Goal: Information Seeking & Learning: Learn about a topic

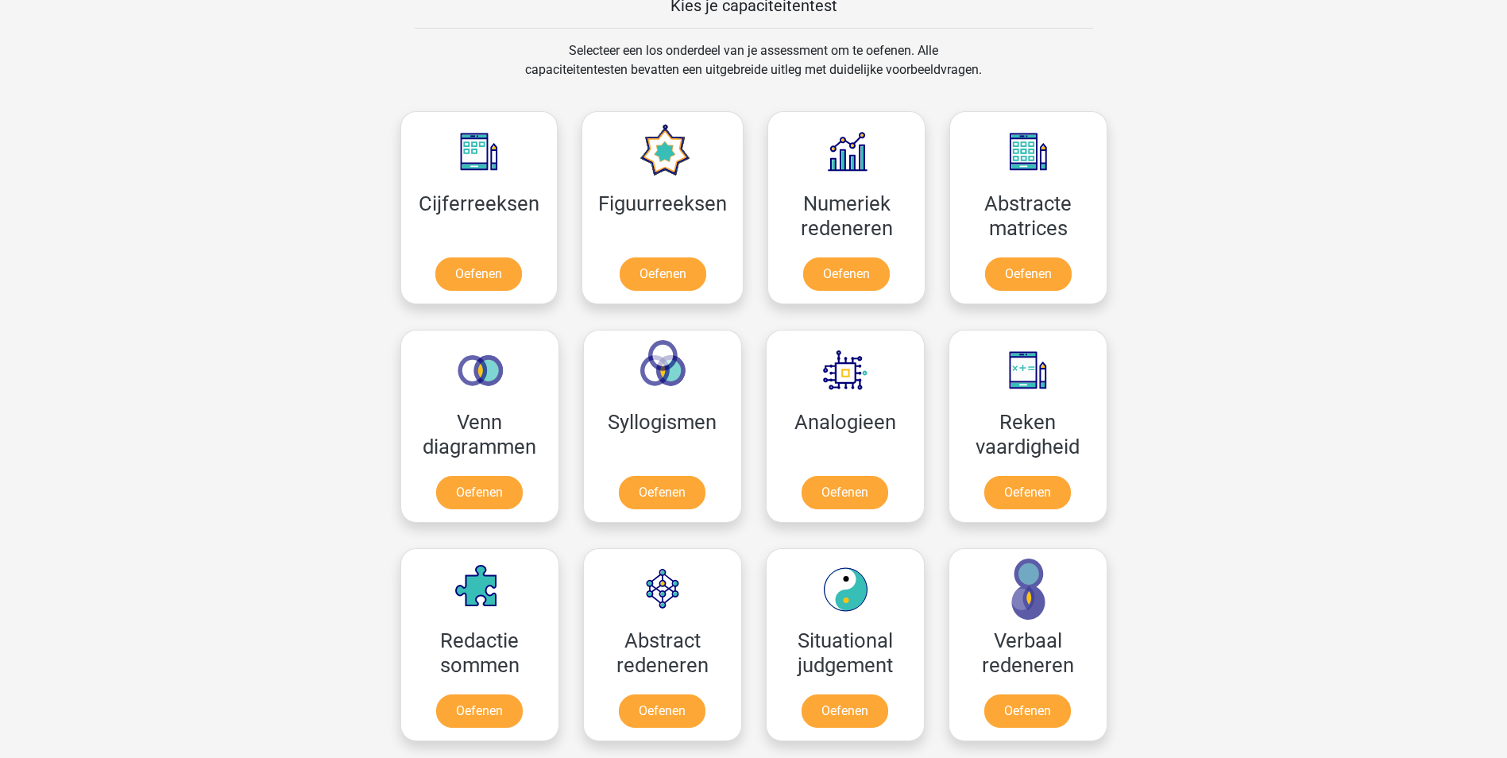
scroll to position [636, 0]
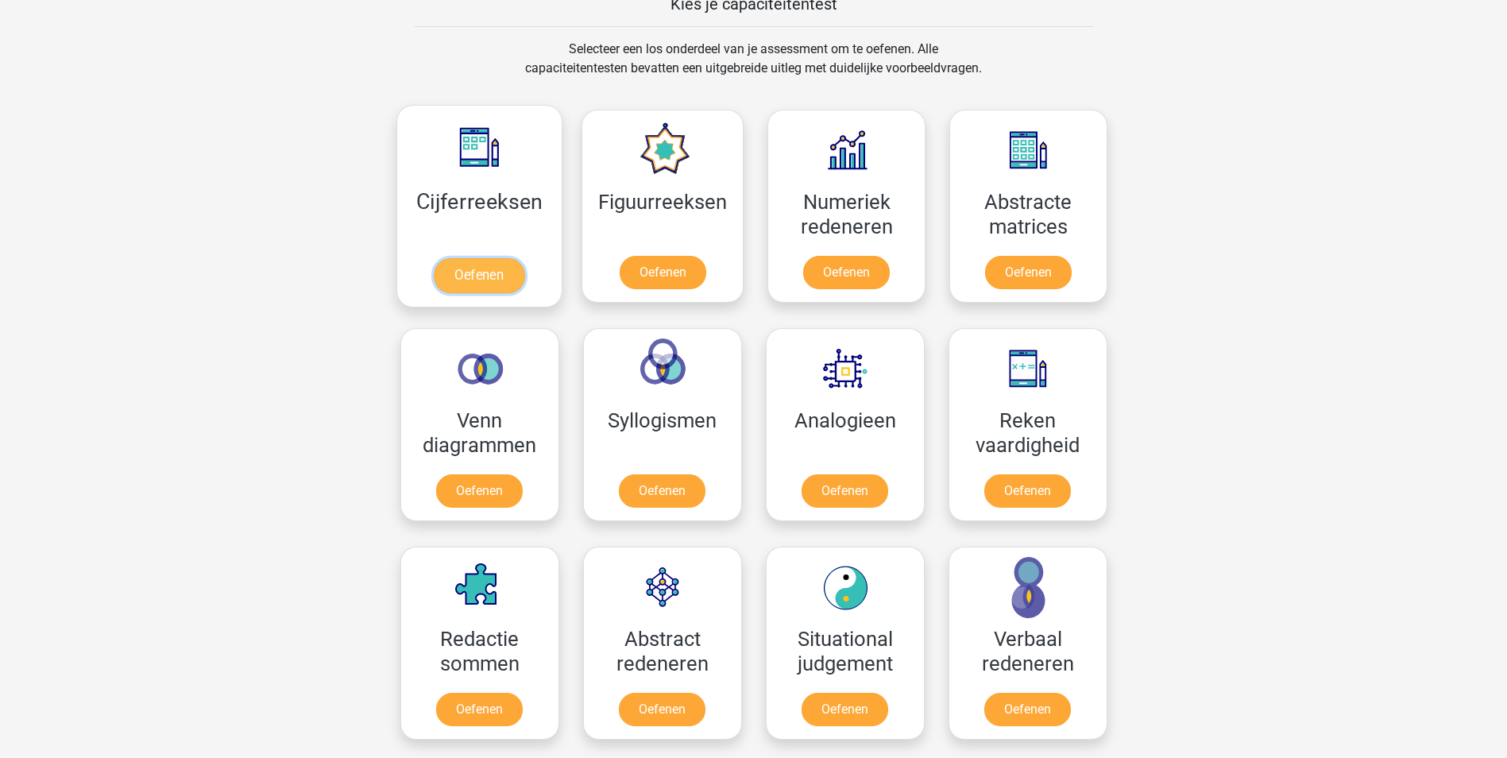
click at [461, 277] on link "Oefenen" at bounding box center [479, 275] width 91 height 35
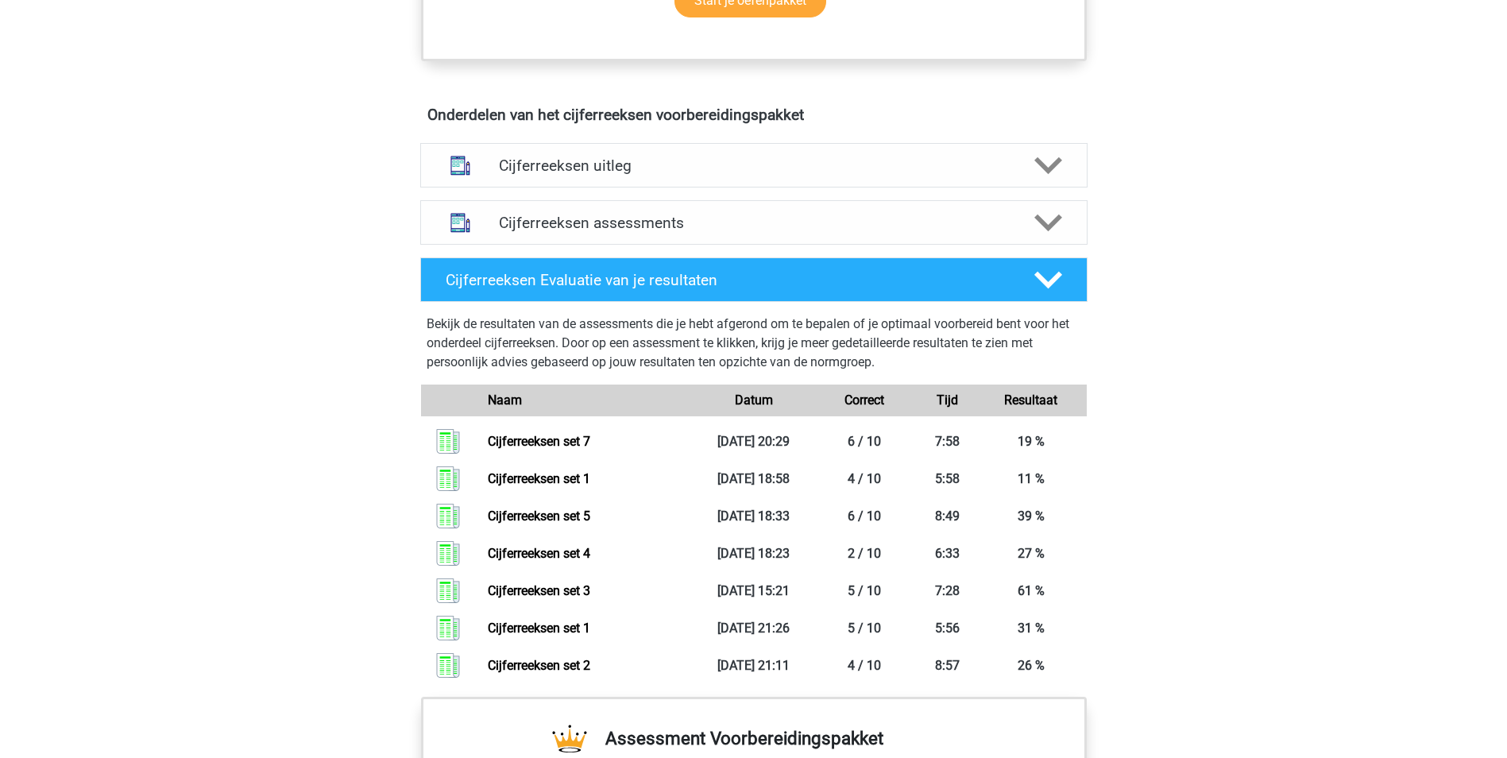
scroll to position [874, 0]
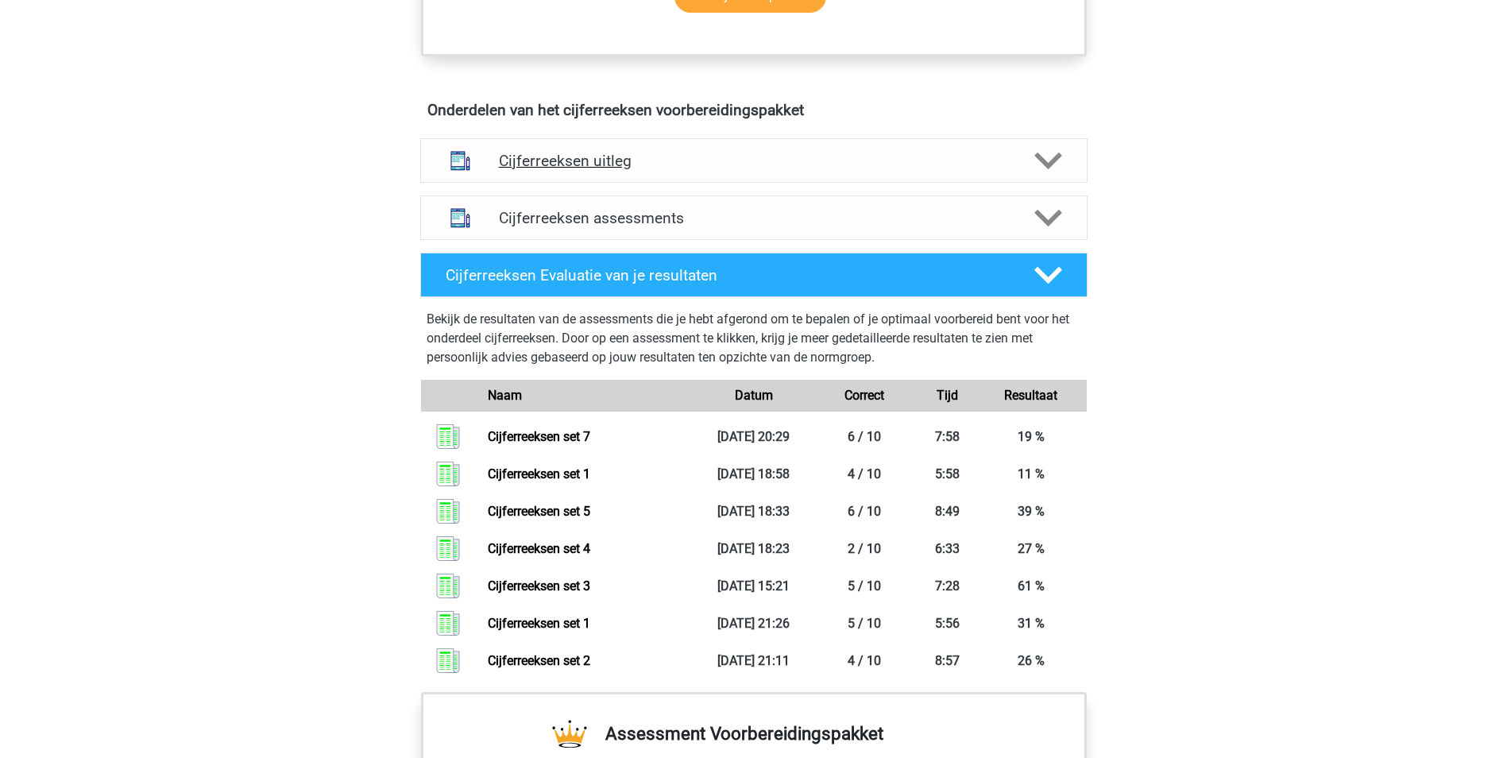
click at [1047, 170] on polygon at bounding box center [1049, 161] width 28 height 17
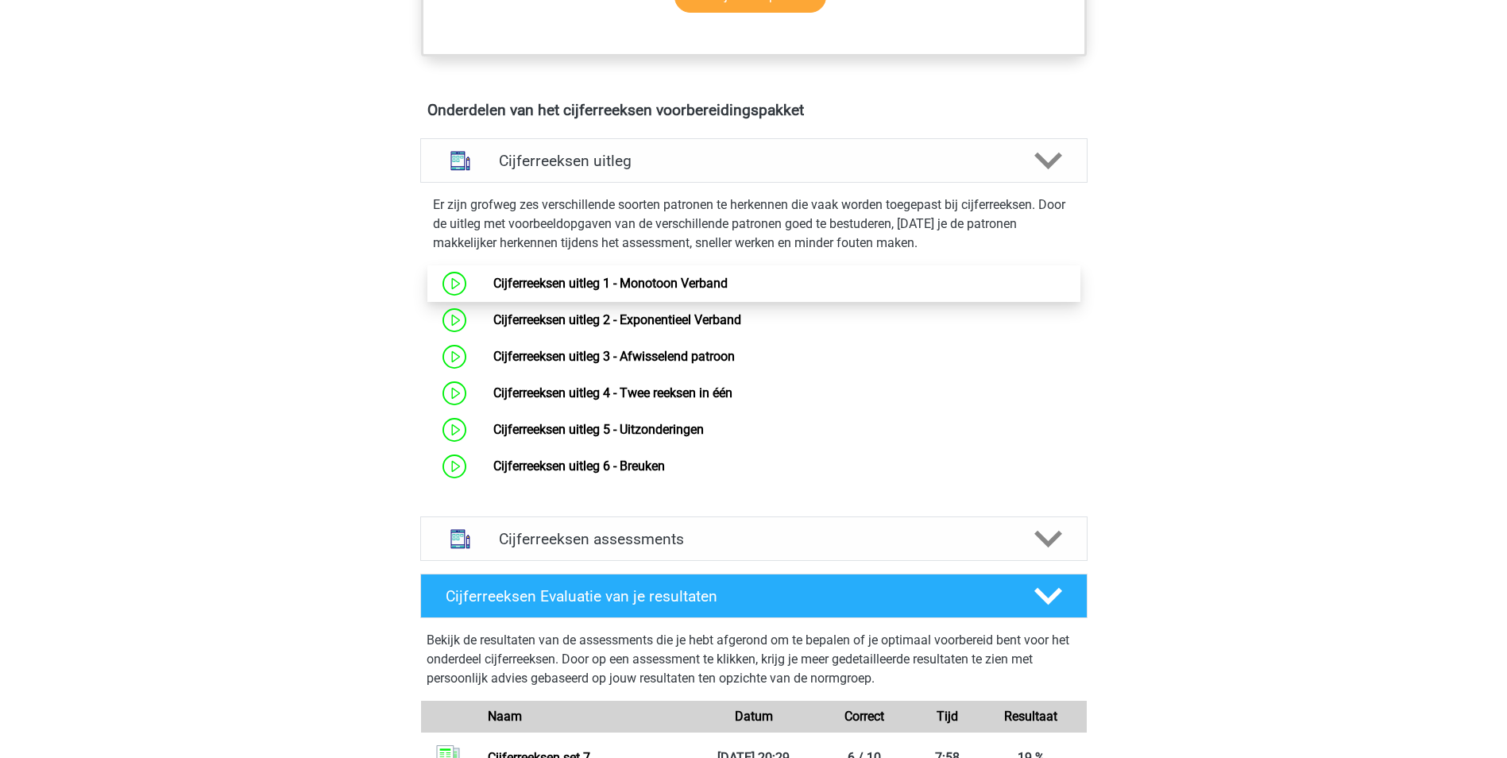
click at [582, 291] on link "Cijferreeksen uitleg 1 - Monotoon Verband" at bounding box center [610, 283] width 234 height 15
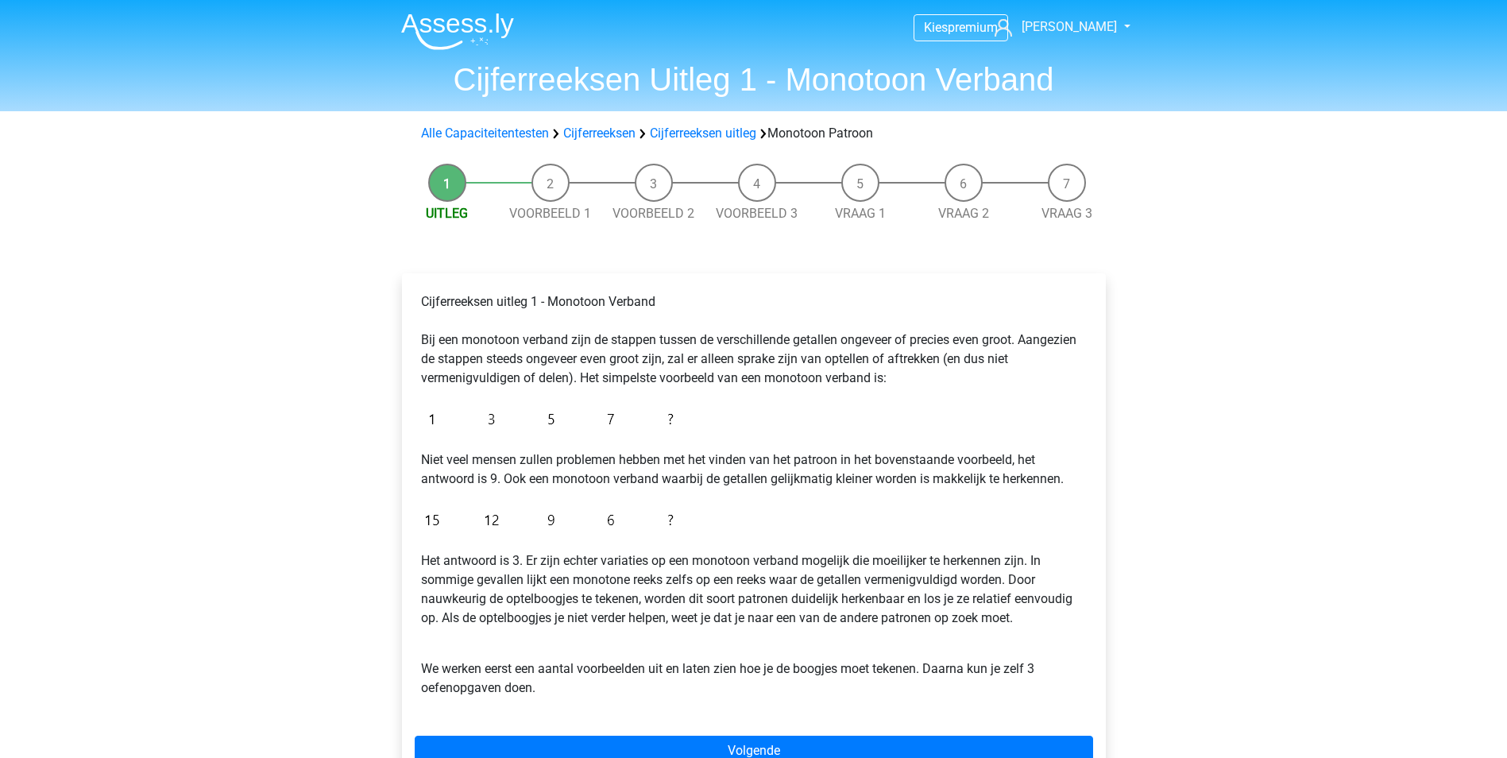
click at [199, 29] on header "Kies premium [PERSON_NAME] [PERSON_NAME][EMAIL_ADDRESS][DOMAIN_NAME]" at bounding box center [753, 55] width 1507 height 111
